Goal: Transaction & Acquisition: Subscribe to service/newsletter

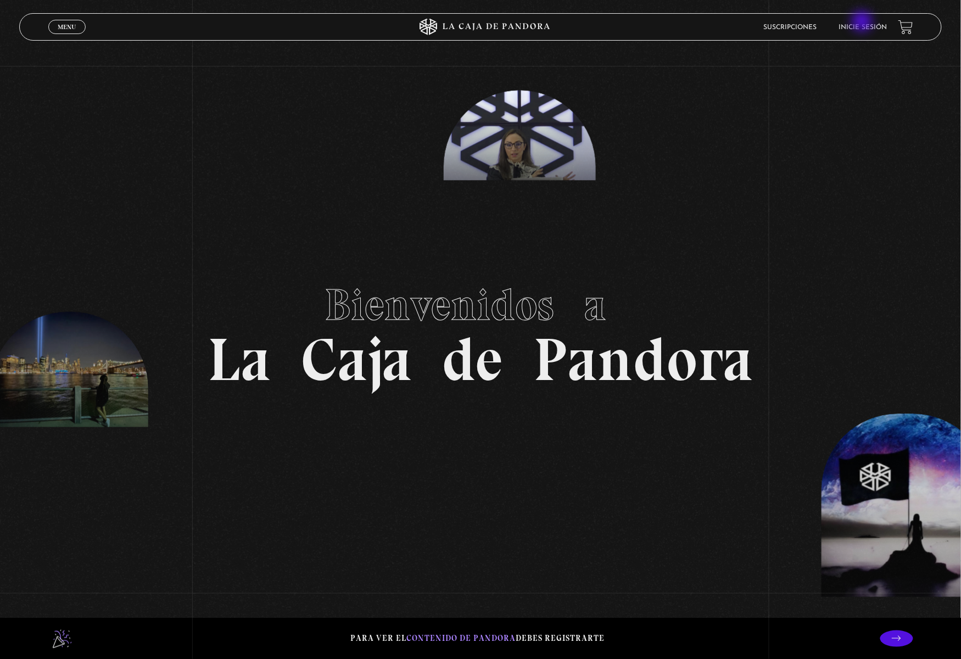
click at [863, 23] on li "Inicie sesión" at bounding box center [863, 27] width 48 height 17
click at [870, 26] on link "Inicie sesión" at bounding box center [863, 27] width 48 height 7
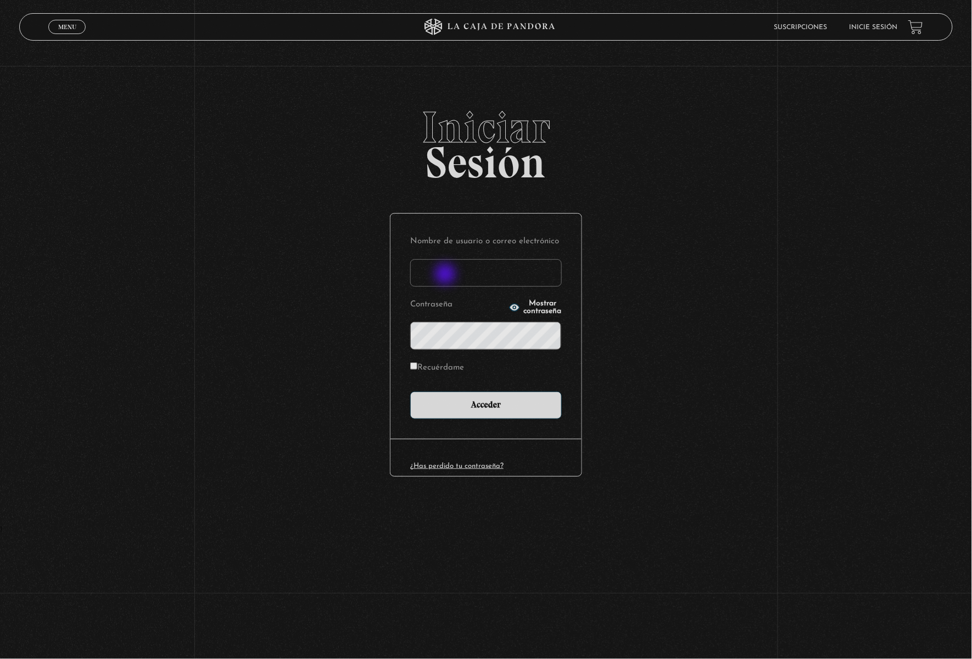
click at [446, 272] on input "Nombre de usuario o correo electrónico" at bounding box center [486, 272] width 152 height 27
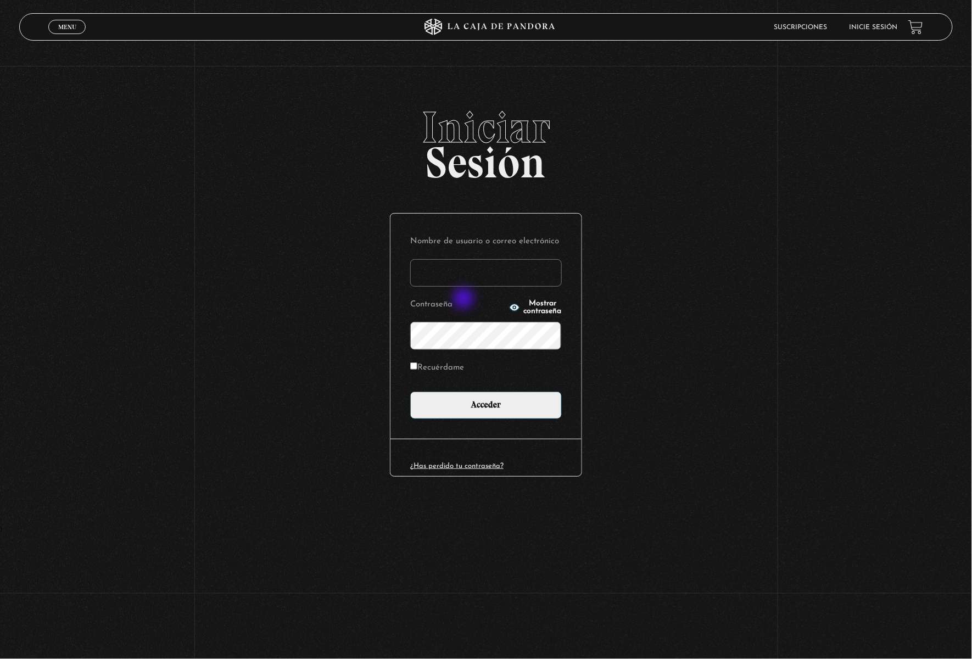
type input "mlarajim@hotmail.com"
click at [513, 308] on circle "button" at bounding box center [514, 307] width 3 height 3
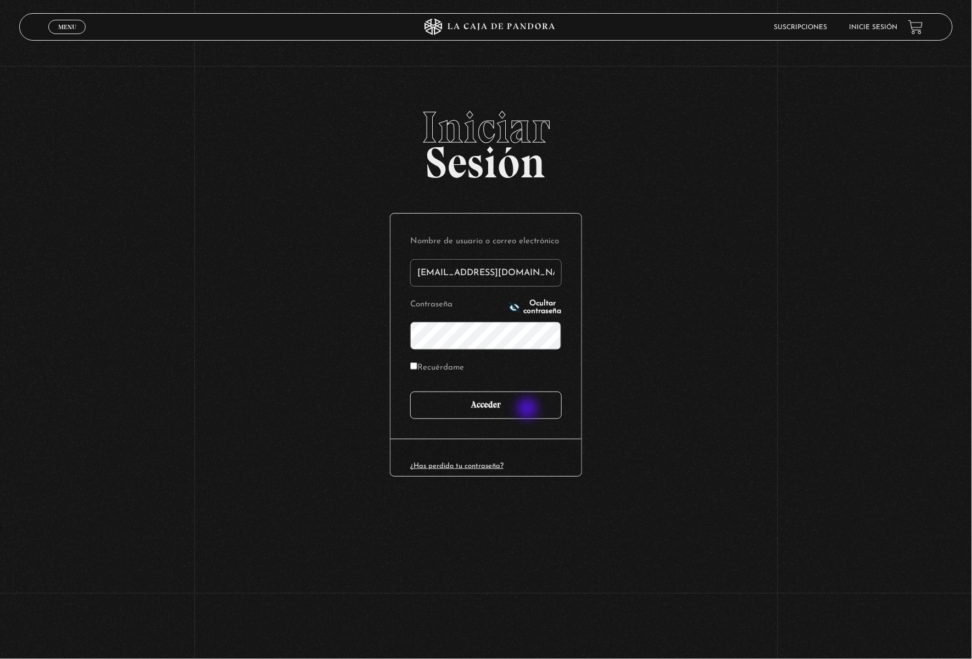
click at [523, 410] on input "Acceder" at bounding box center [486, 404] width 152 height 27
